Goal: Task Accomplishment & Management: Use online tool/utility

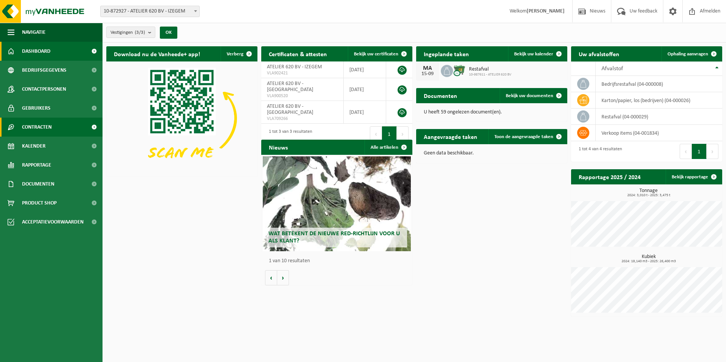
click at [56, 135] on link "Contracten" at bounding box center [51, 127] width 102 height 19
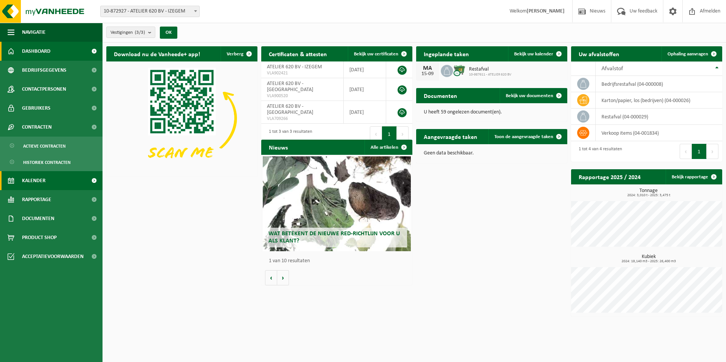
click at [54, 180] on link "Kalender" at bounding box center [51, 180] width 102 height 19
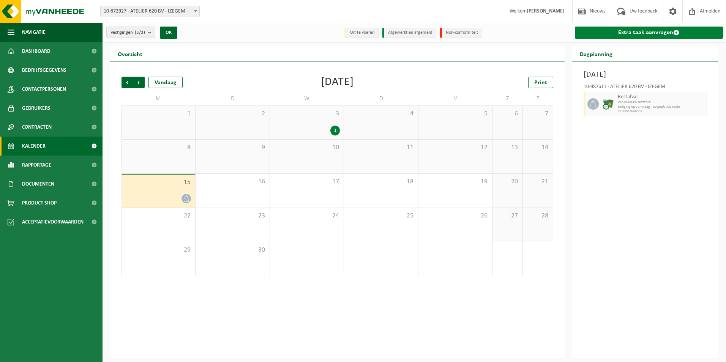
click at [657, 31] on link "Extra taak aanvragen" at bounding box center [648, 33] width 148 height 12
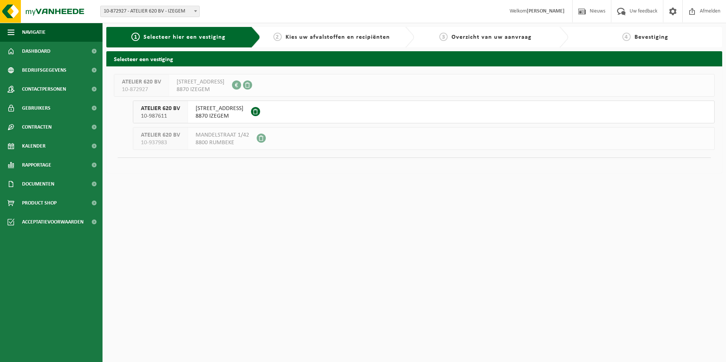
click at [243, 106] on span "AMBACHTENSTRAAT 26" at bounding box center [219, 109] width 48 height 8
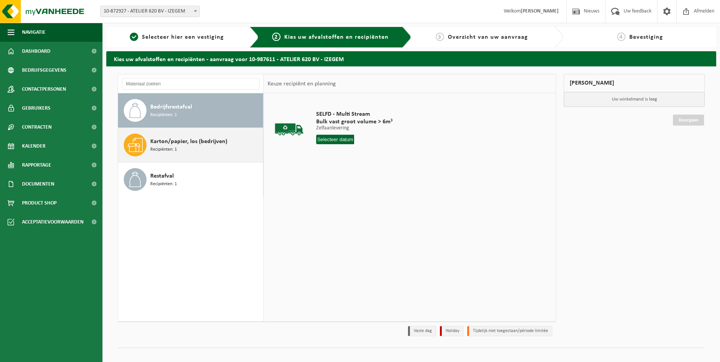
click at [225, 151] on div "Karton/papier, los (bedrijven) Recipiënten: 1" at bounding box center [205, 145] width 111 height 23
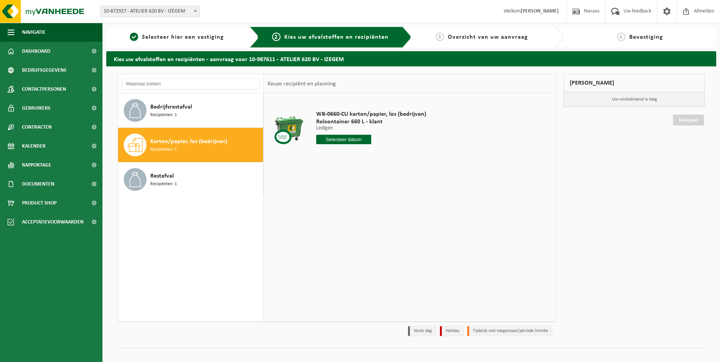
click at [345, 140] on input "text" at bounding box center [343, 139] width 55 height 9
click at [348, 211] on div "17" at bounding box center [349, 207] width 13 height 12
type input "Van 2025-09-17"
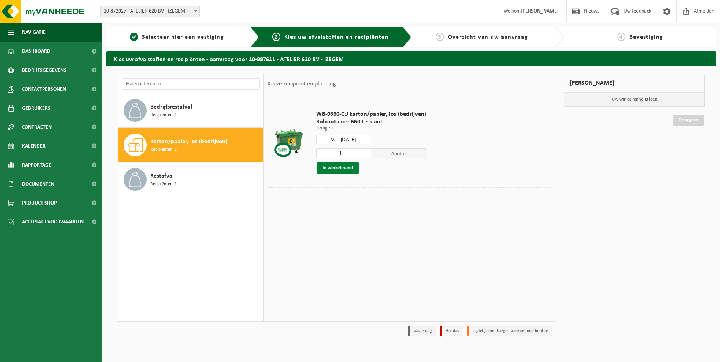
click at [338, 167] on button "In winkelmand" at bounding box center [338, 168] width 42 height 12
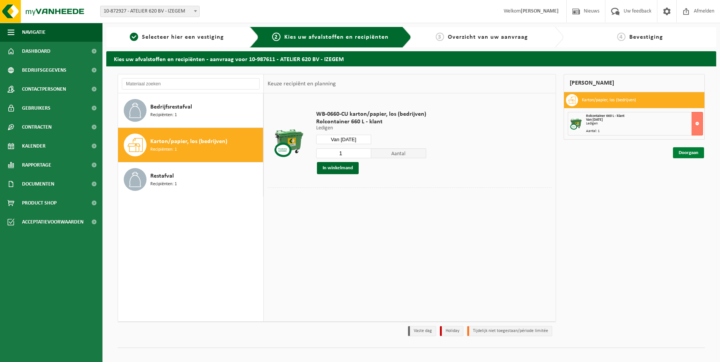
click at [691, 157] on link "Doorgaan" at bounding box center [688, 152] width 31 height 11
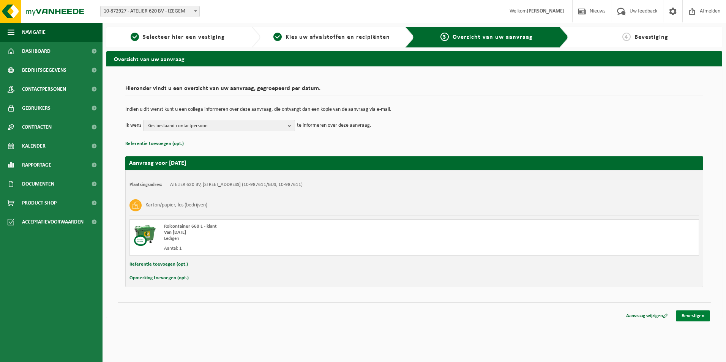
click at [689, 318] on link "Bevestigen" at bounding box center [692, 315] width 34 height 11
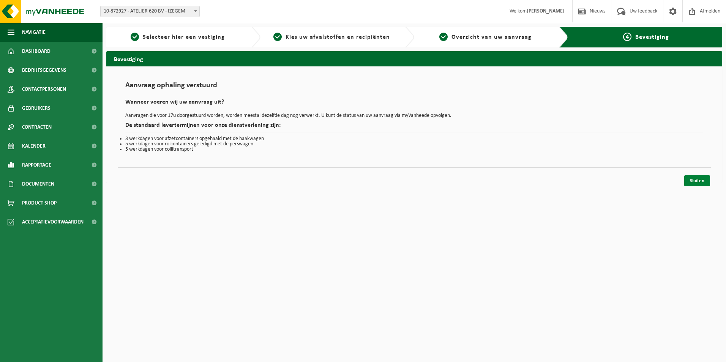
click at [694, 185] on link "Sluiten" at bounding box center [697, 180] width 26 height 11
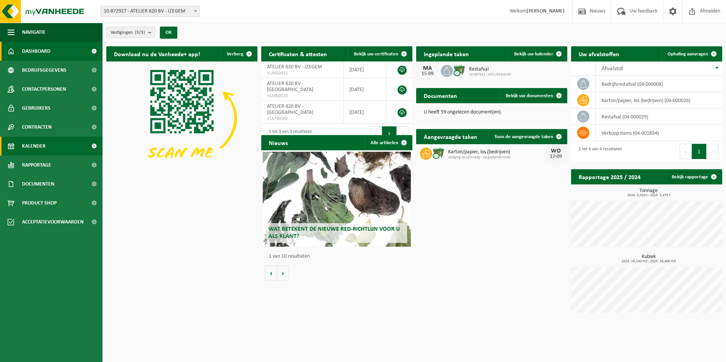
click at [57, 140] on link "Kalender" at bounding box center [51, 146] width 102 height 19
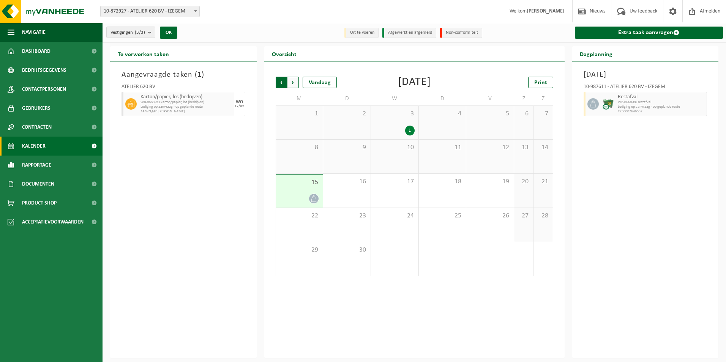
click at [296, 79] on span "Volgende" at bounding box center [292, 82] width 11 height 11
click at [297, 81] on span "Volgende" at bounding box center [292, 82] width 11 height 11
click at [280, 84] on span "Vorige" at bounding box center [280, 82] width 11 height 11
click at [651, 31] on link "Extra taak aanvragen" at bounding box center [648, 33] width 148 height 12
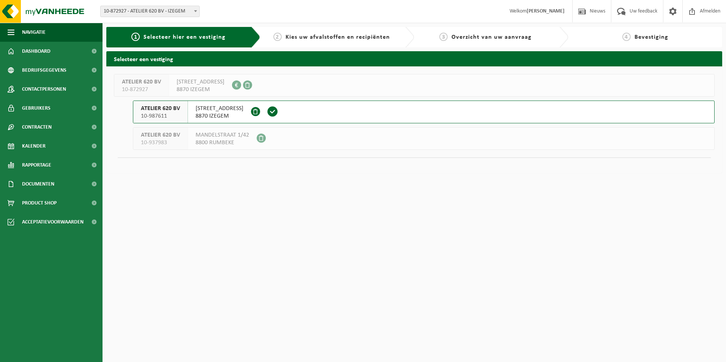
click at [200, 115] on span "8870 IZEGEM" at bounding box center [219, 116] width 48 height 8
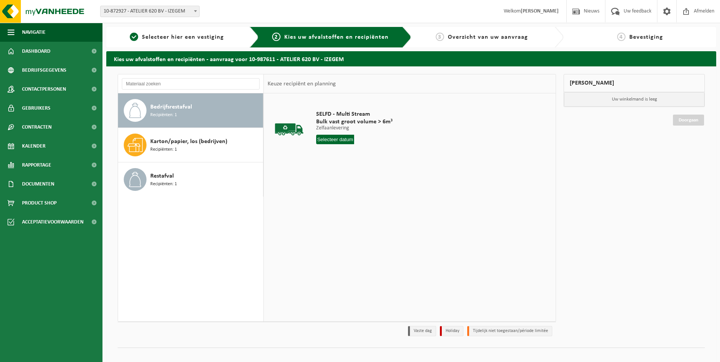
click at [335, 142] on input "text" at bounding box center [335, 139] width 38 height 9
click at [324, 206] on div "15" at bounding box center [322, 207] width 13 height 12
click at [336, 137] on input "Van 2025-09-15" at bounding box center [338, 139] width 45 height 9
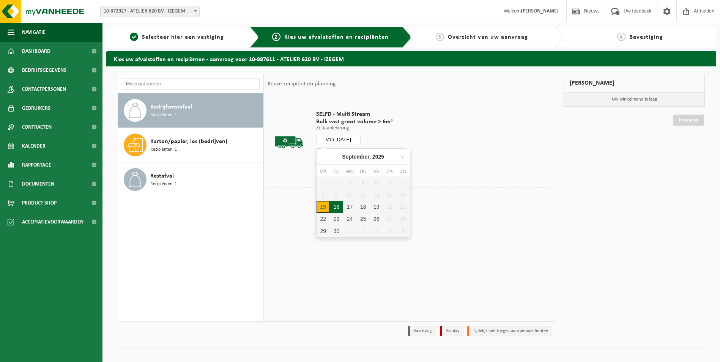
click at [338, 207] on div "16" at bounding box center [336, 207] width 13 height 12
type input "Van [DATE]"
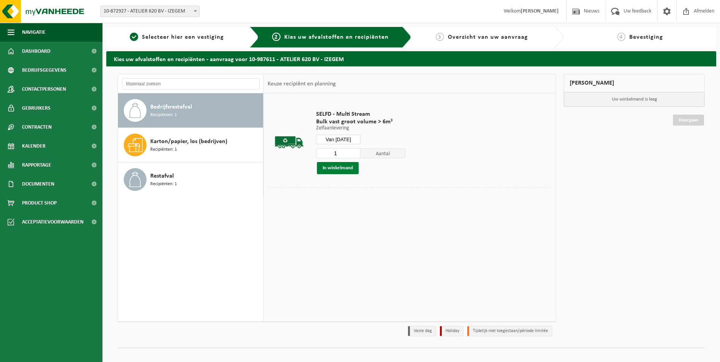
click at [337, 169] on button "In winkelmand" at bounding box center [338, 168] width 42 height 12
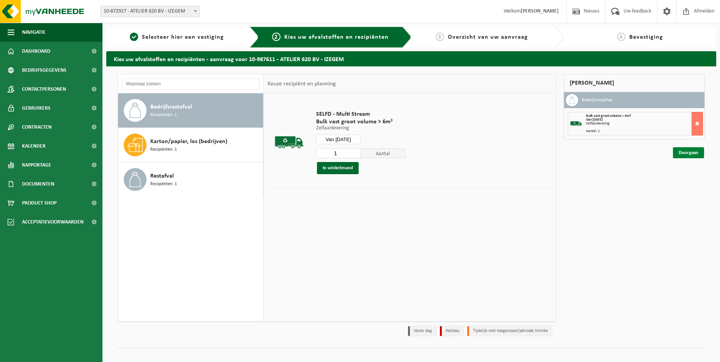
click at [685, 154] on link "Doorgaan" at bounding box center [688, 152] width 31 height 11
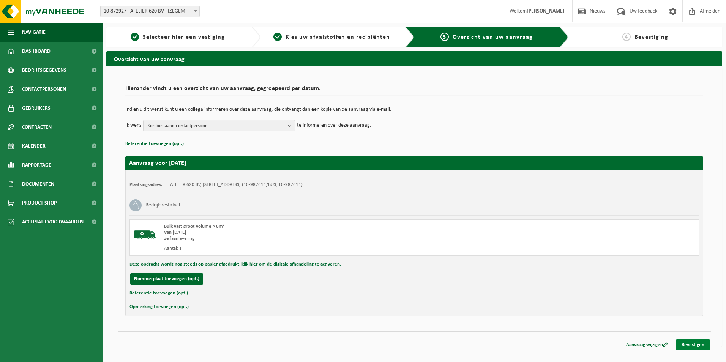
click at [688, 346] on link "Bevestigen" at bounding box center [692, 344] width 34 height 11
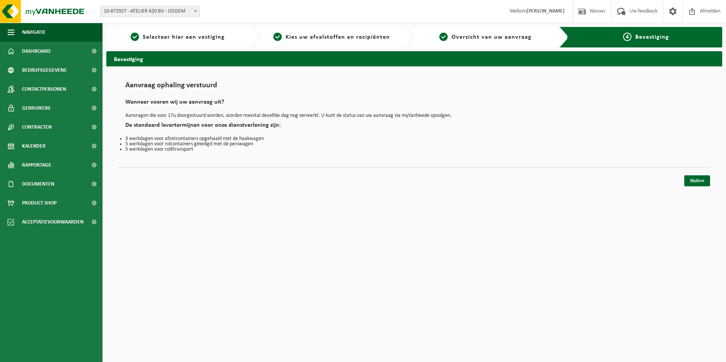
click at [682, 178] on div "Aanvraag ophaling verstuurd Wanneer voeren wij uw aanvraag uit? Aanvragen die v…" at bounding box center [413, 124] width 615 height 116
click at [691, 183] on link "Sluiten" at bounding box center [697, 180] width 26 height 11
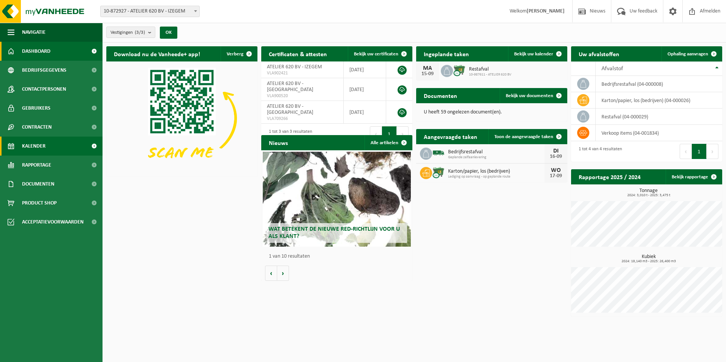
click at [51, 149] on link "Kalender" at bounding box center [51, 146] width 102 height 19
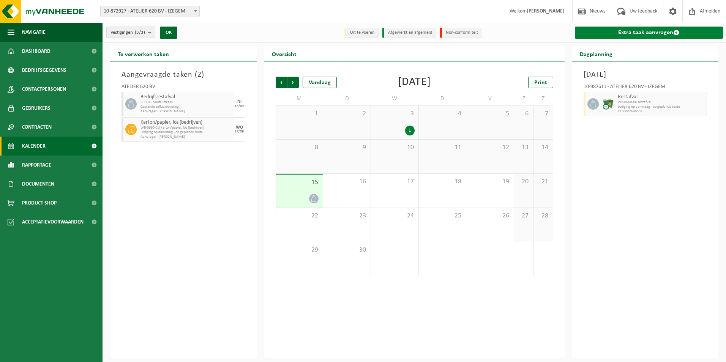
click at [658, 38] on link "Extra taak aanvragen" at bounding box center [648, 33] width 148 height 12
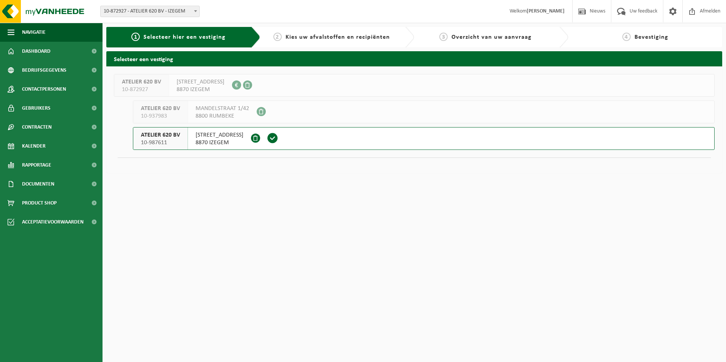
click at [224, 142] on span "8870 IZEGEM" at bounding box center [219, 143] width 48 height 8
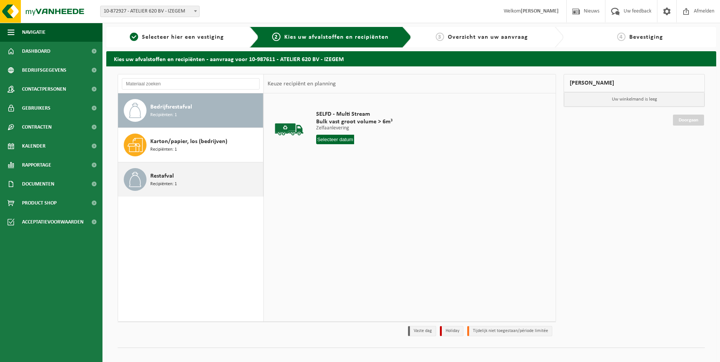
click at [171, 176] on span "Restafval" at bounding box center [162, 176] width 24 height 9
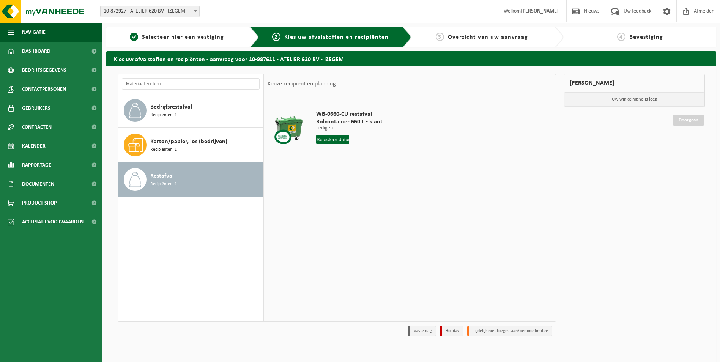
click at [334, 138] on input "text" at bounding box center [332, 139] width 33 height 9
click at [326, 221] on div "22" at bounding box center [322, 219] width 13 height 12
click at [339, 166] on button "In winkelmand" at bounding box center [338, 168] width 42 height 12
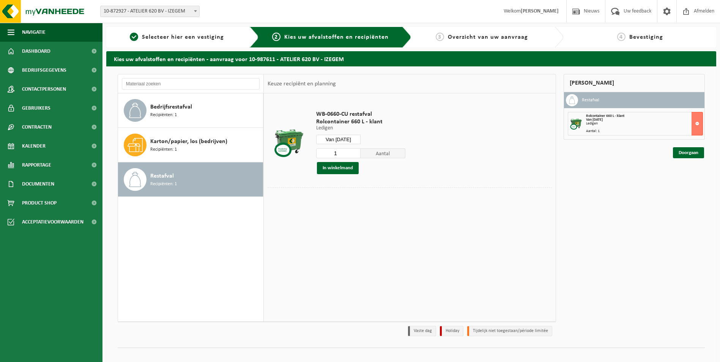
click at [343, 139] on input "Van [DATE]" at bounding box center [338, 139] width 45 height 9
click at [321, 226] on div "29" at bounding box center [322, 231] width 13 height 12
type input "Van [DATE]"
click at [344, 213] on div "WB-0660-CU restafval Rolcontainer 660 L - klant Ledigen Ledigen Ledigen Van [DA…" at bounding box center [410, 207] width 292 height 228
